Goal: Task Accomplishment & Management: Use online tool/utility

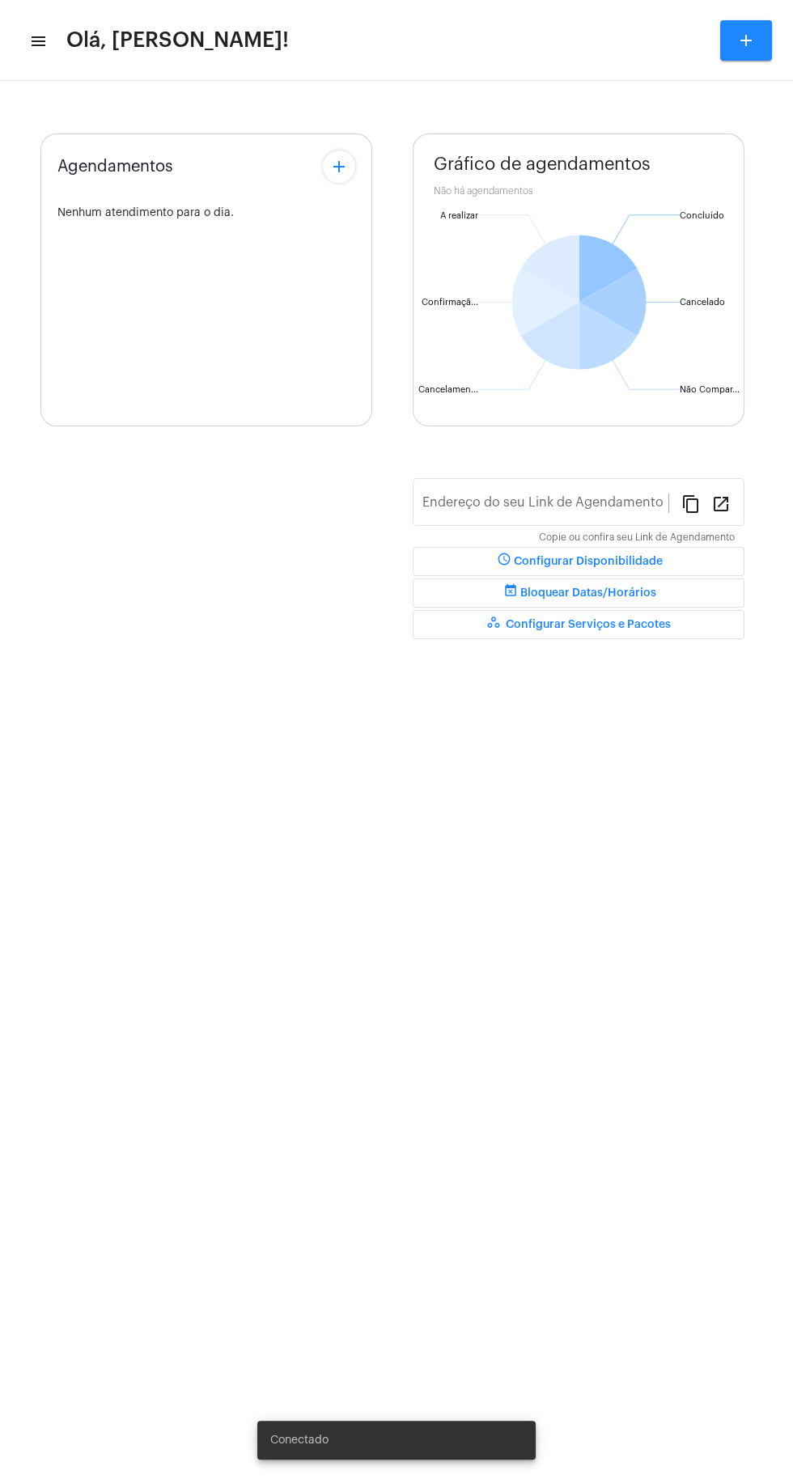
type input "[URL][DOMAIN_NAME][PERSON_NAME]"
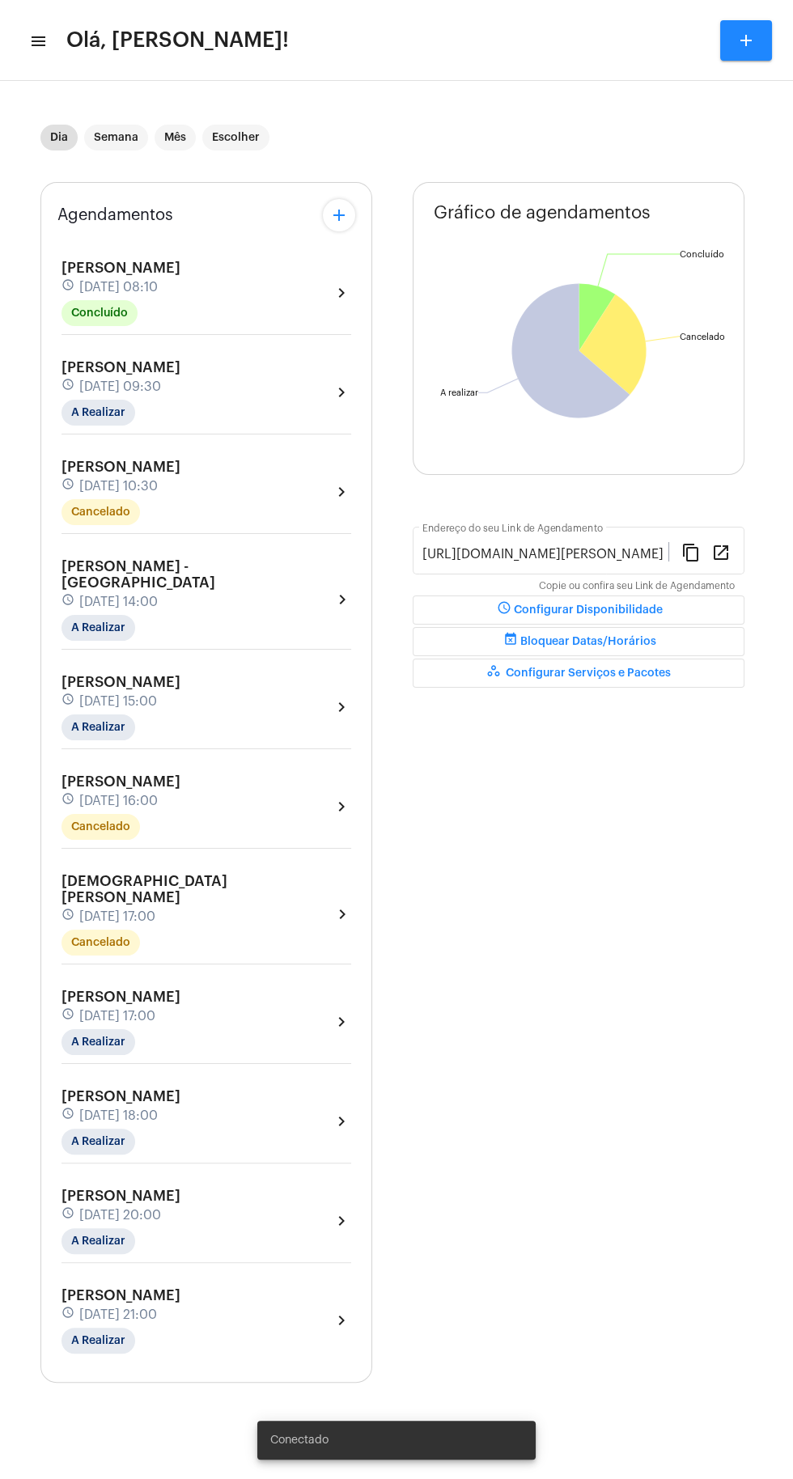
click at [43, 40] on mat-icon "menu" at bounding box center [37, 41] width 16 height 19
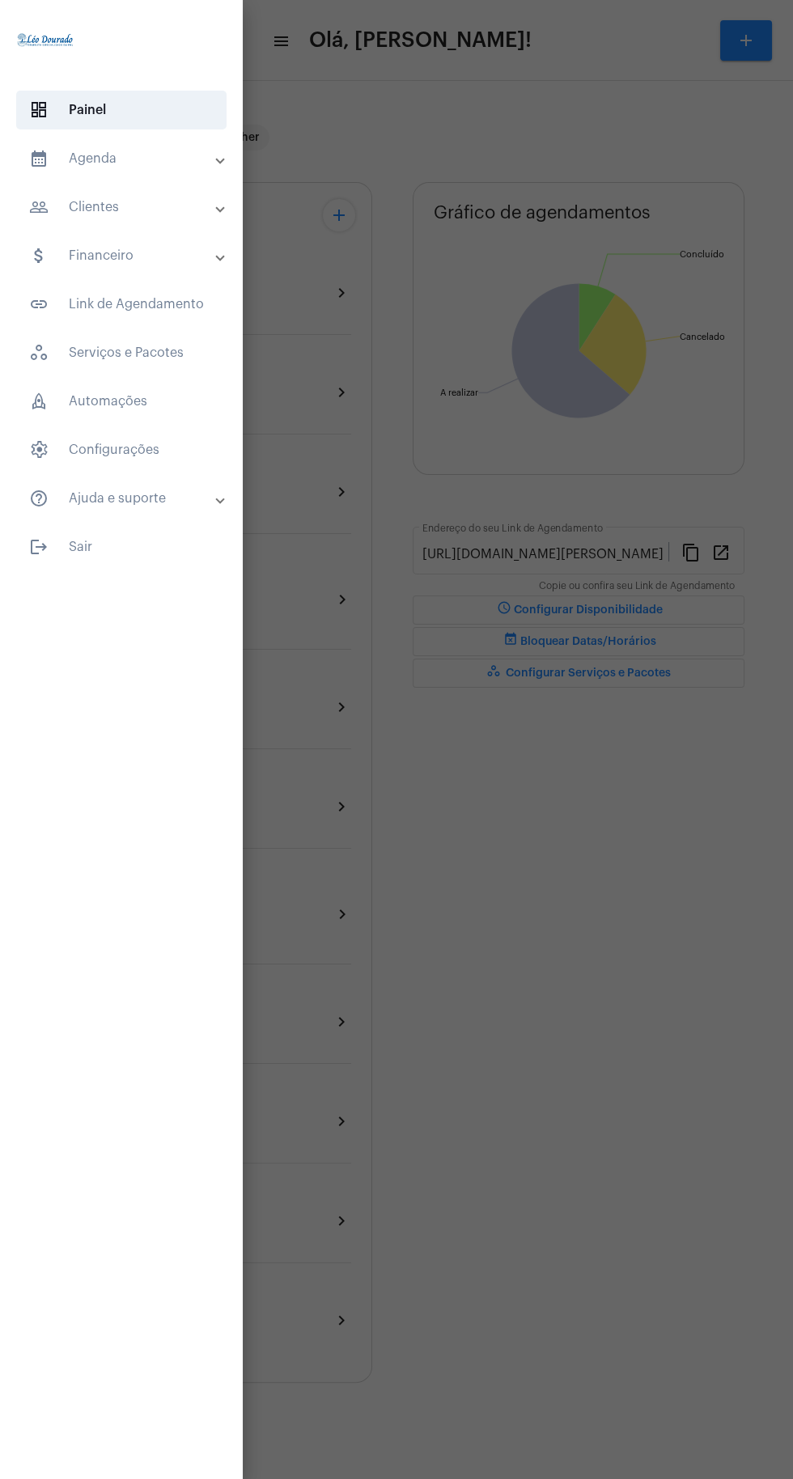
click at [150, 160] on mat-panel-title "calendar_month_outlined Agenda" at bounding box center [123, 158] width 188 height 19
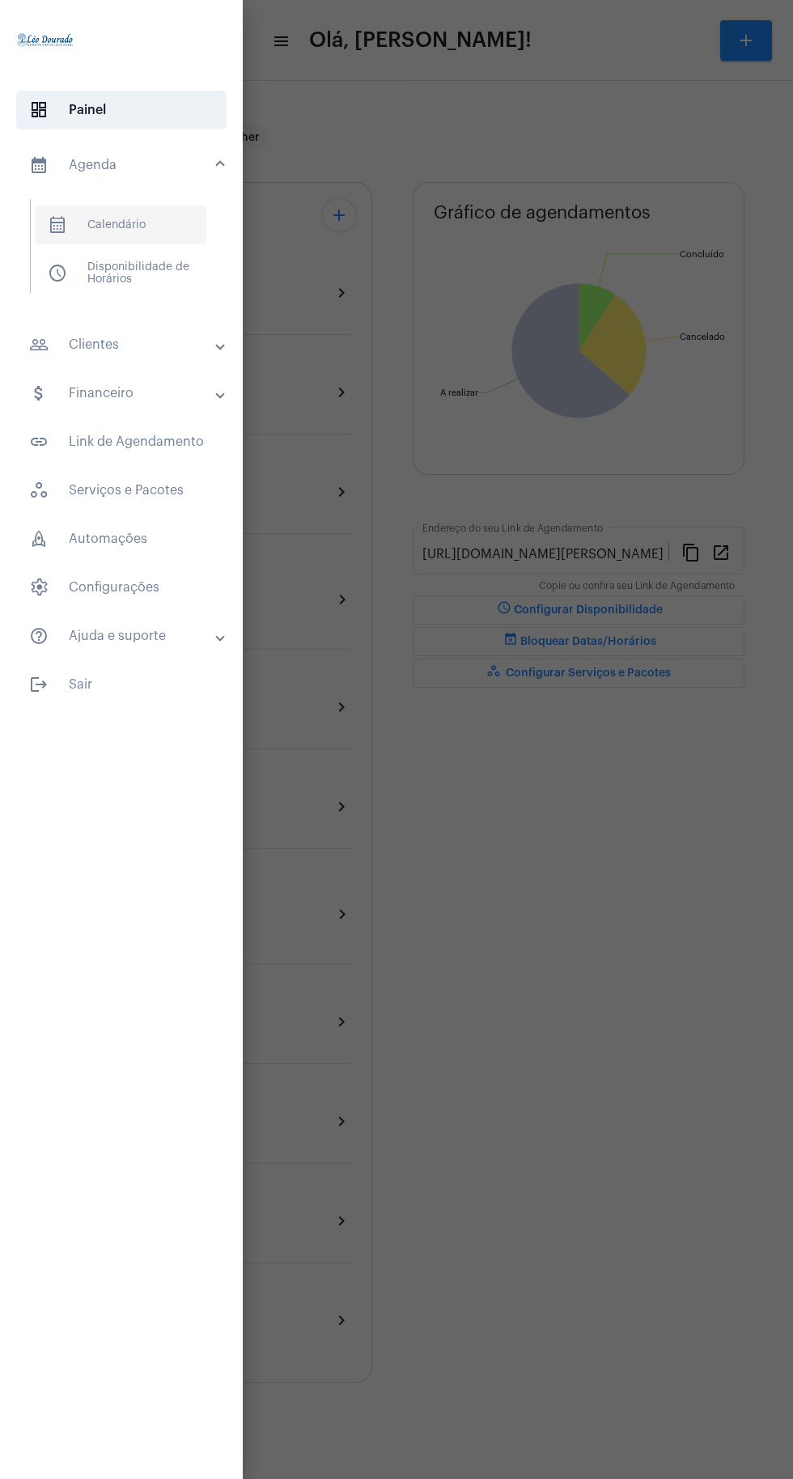
click at [164, 229] on span "calendar_month_outlined Calendário" at bounding box center [121, 225] width 172 height 39
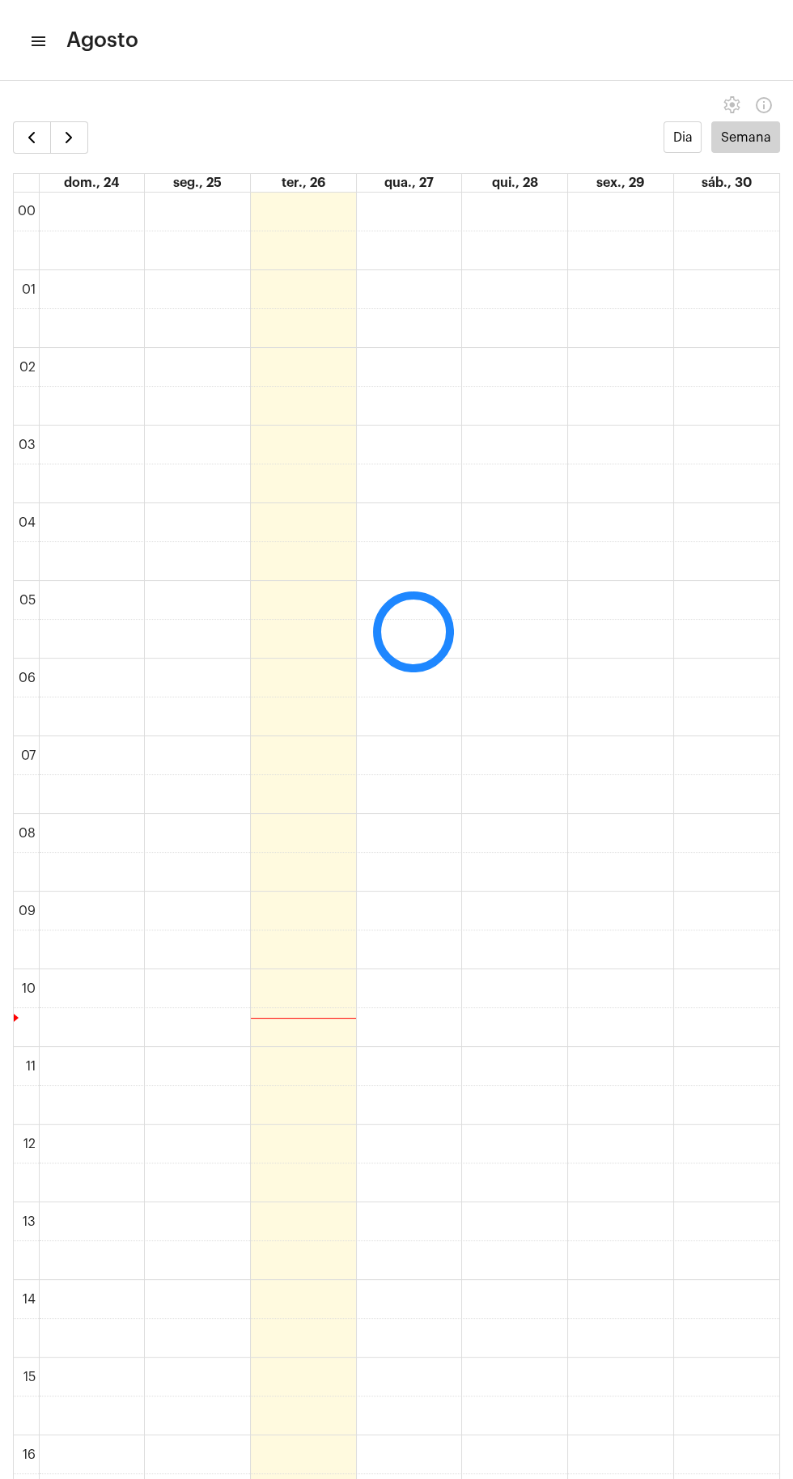
scroll to position [467, 0]
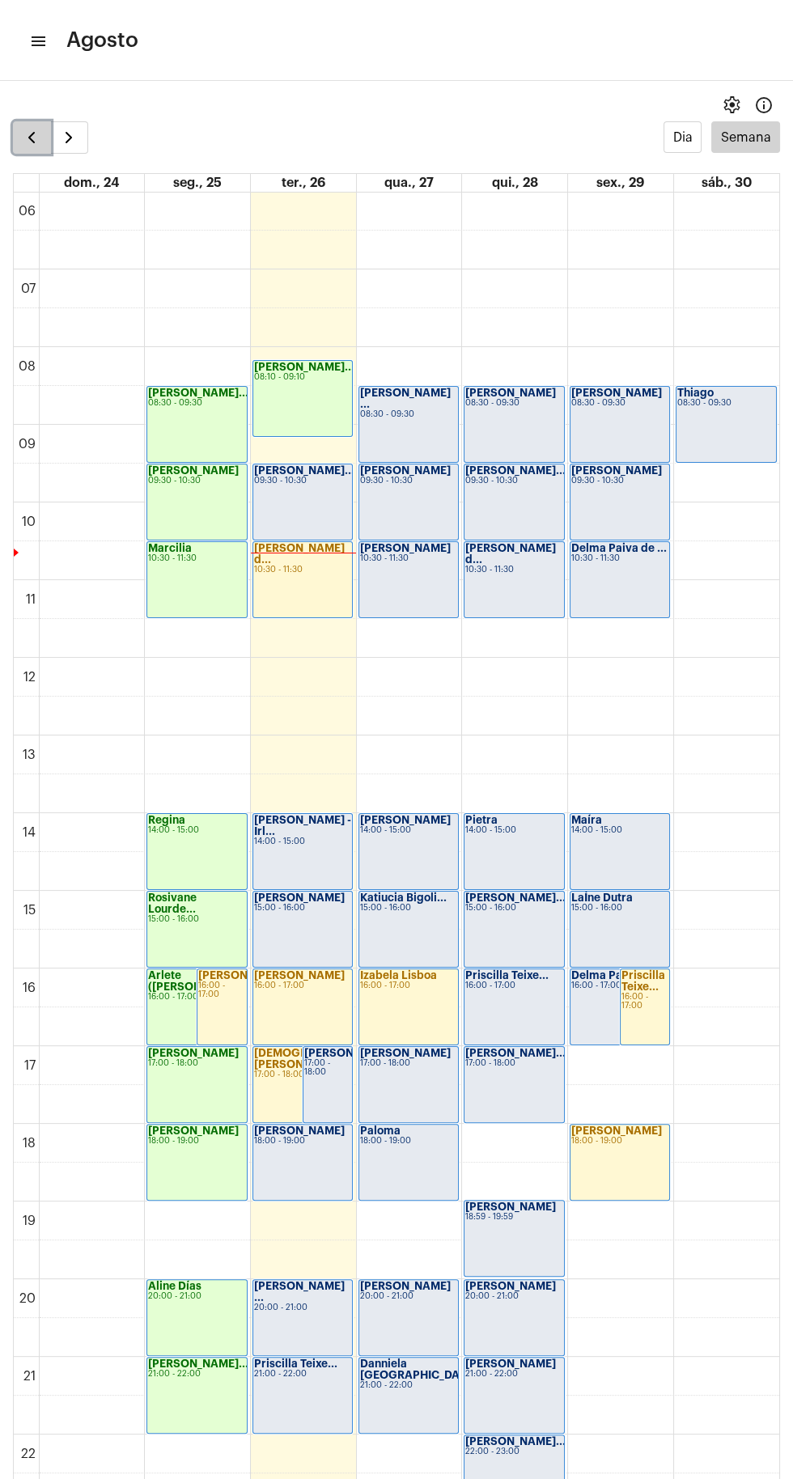
click at [23, 133] on span "button" at bounding box center [31, 137] width 19 height 19
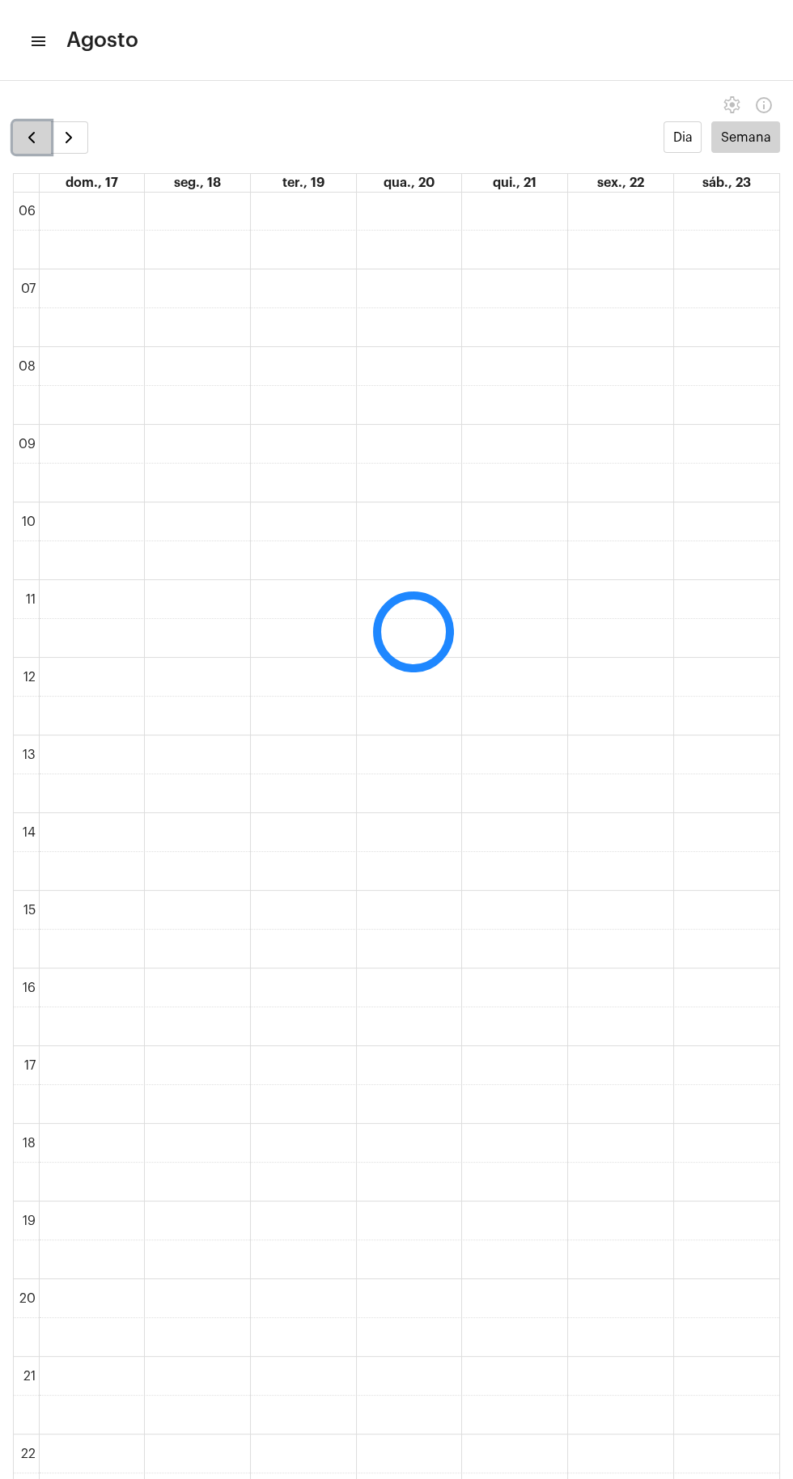
scroll to position [468, 0]
